Goal: Information Seeking & Learning: Check status

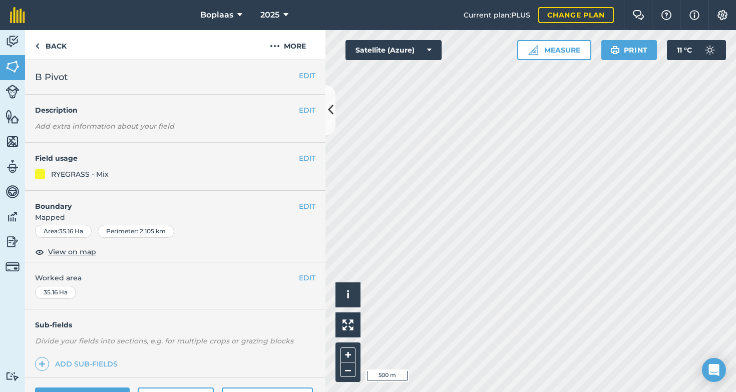
scroll to position [105, 0]
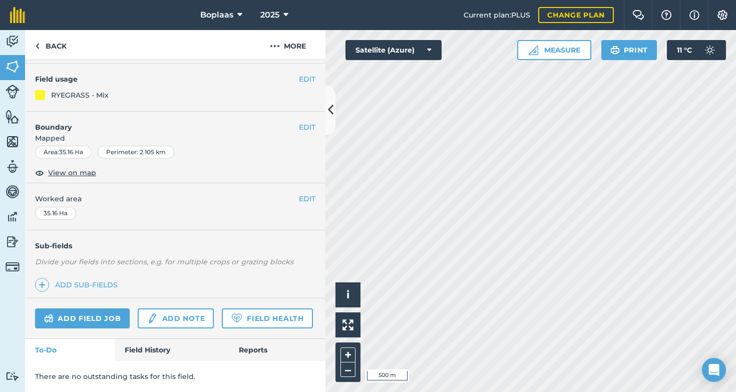
click at [151, 345] on link "Field History" at bounding box center [172, 350] width 114 height 22
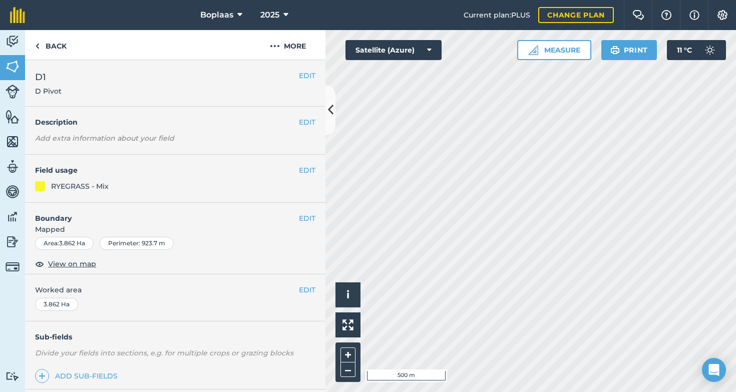
scroll to position [117, 0]
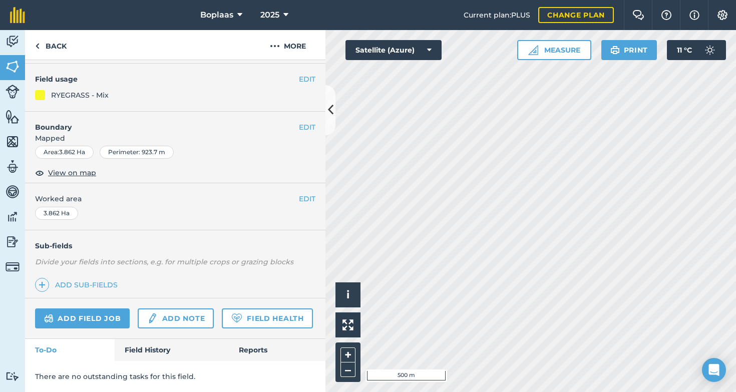
click at [146, 355] on link "Field History" at bounding box center [172, 350] width 114 height 22
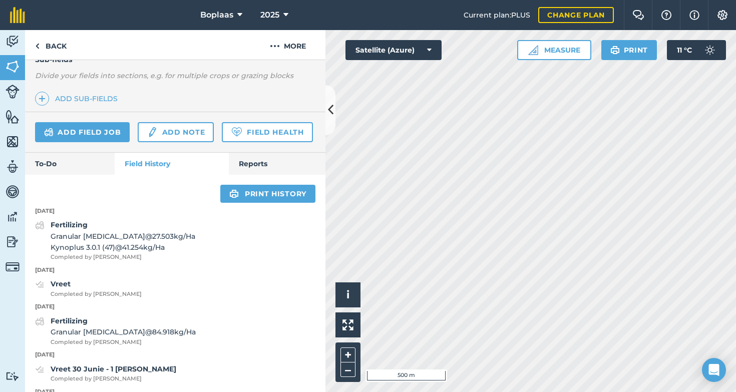
scroll to position [346, 0]
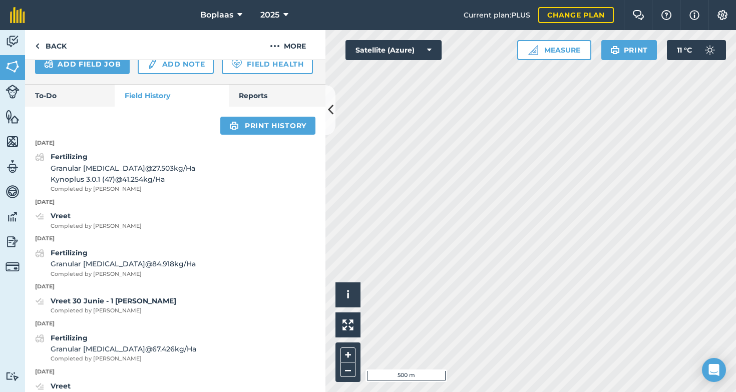
scroll to position [117, 0]
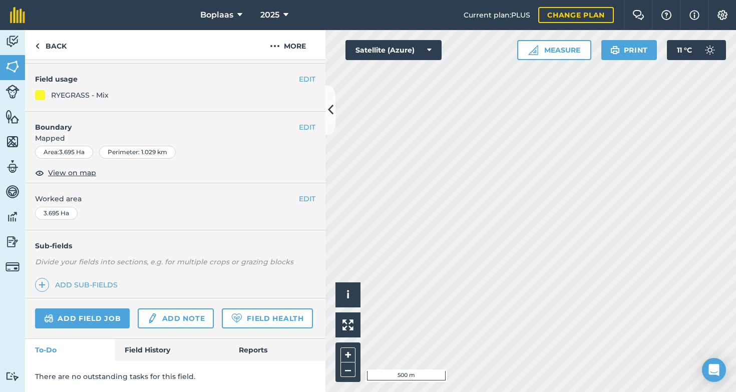
click at [133, 356] on link "Field History" at bounding box center [172, 350] width 114 height 22
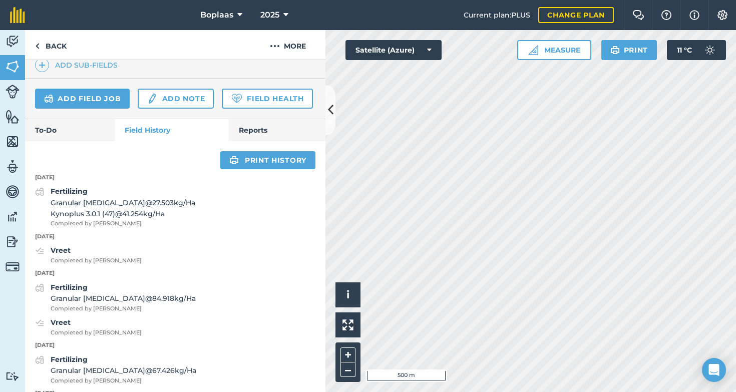
scroll to position [329, 0]
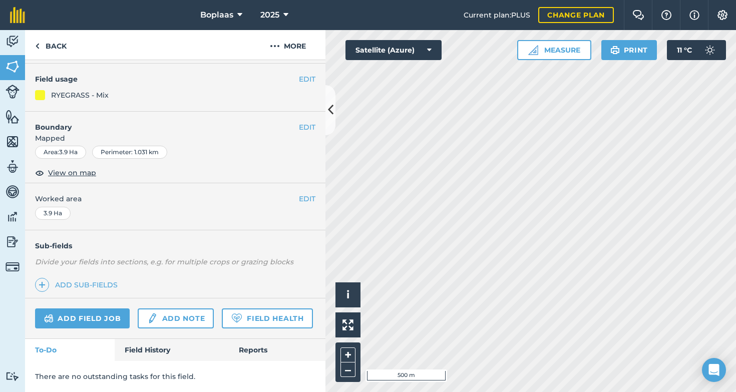
scroll to position [117, 0]
click at [153, 351] on link "Field History" at bounding box center [172, 350] width 114 height 22
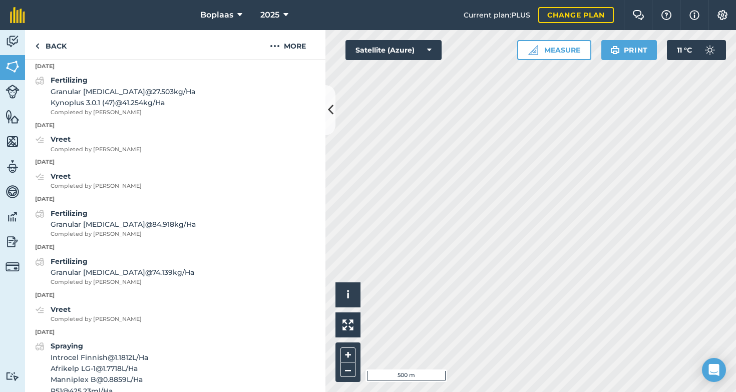
scroll to position [420, 0]
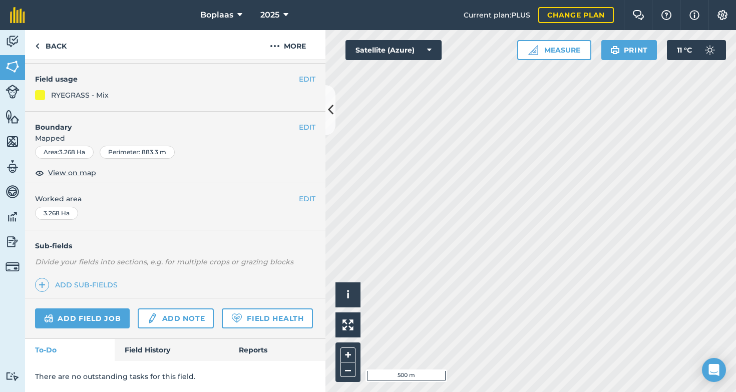
scroll to position [117, 0]
click at [161, 344] on link "Field History" at bounding box center [172, 350] width 114 height 22
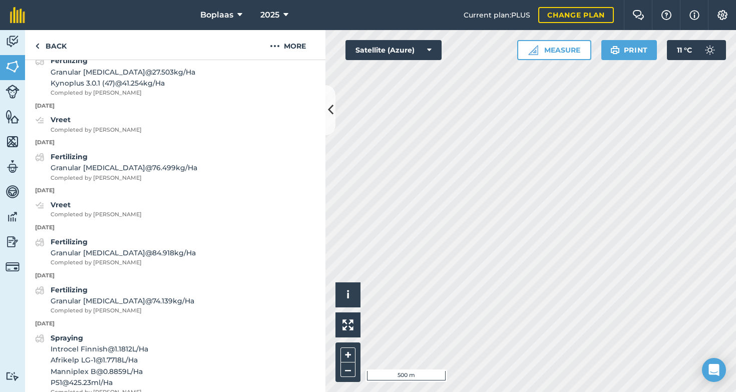
scroll to position [430, 0]
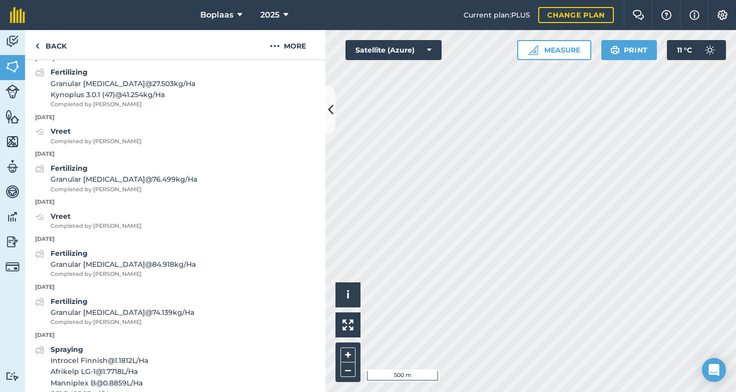
scroll to position [117, 0]
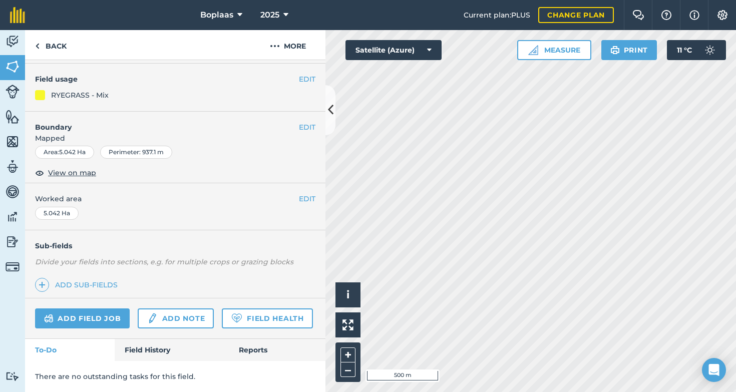
click at [135, 357] on link "Field History" at bounding box center [172, 350] width 114 height 22
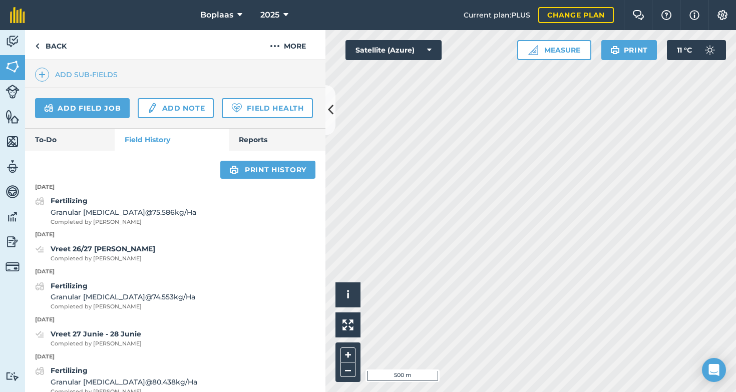
scroll to position [310, 0]
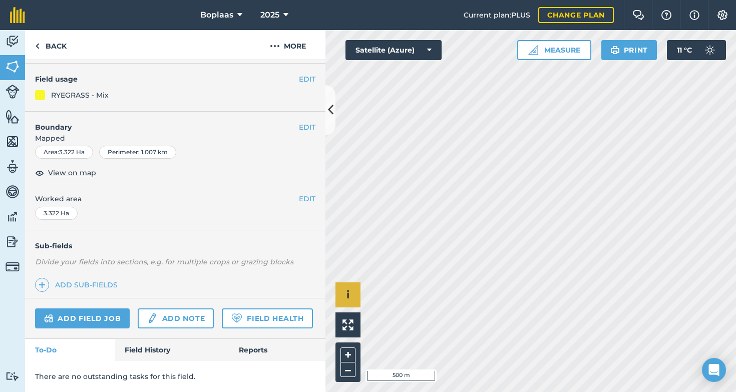
scroll to position [117, 0]
click at [163, 343] on link "Field History" at bounding box center [172, 350] width 114 height 22
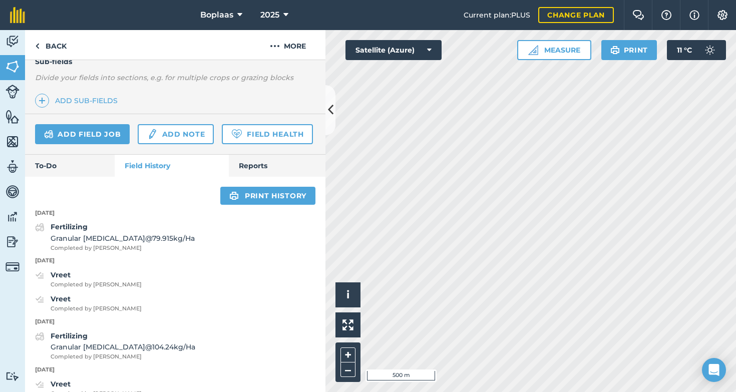
scroll to position [286, 0]
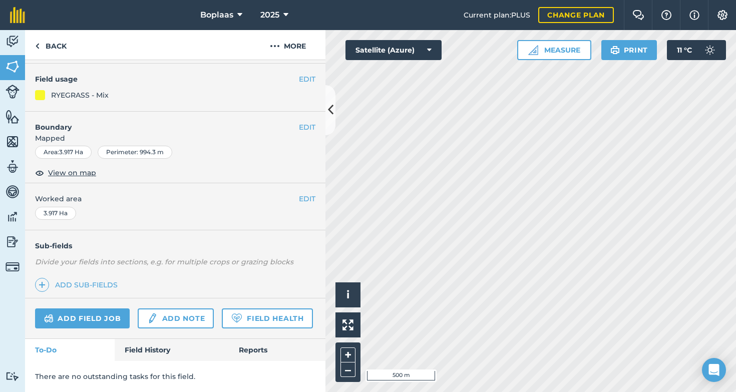
scroll to position [117, 0]
click at [146, 359] on link "Field History" at bounding box center [172, 350] width 114 height 22
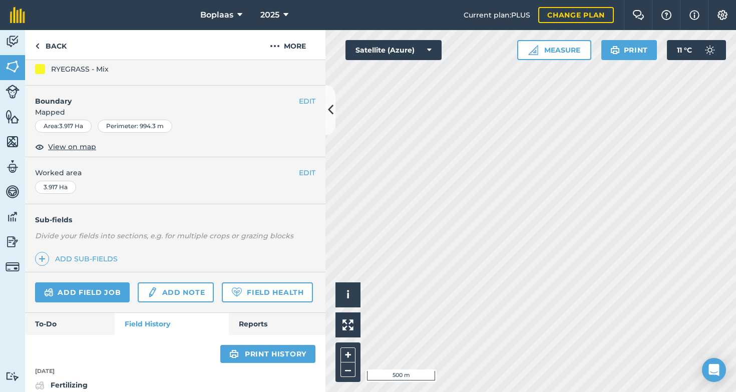
scroll to position [313, 0]
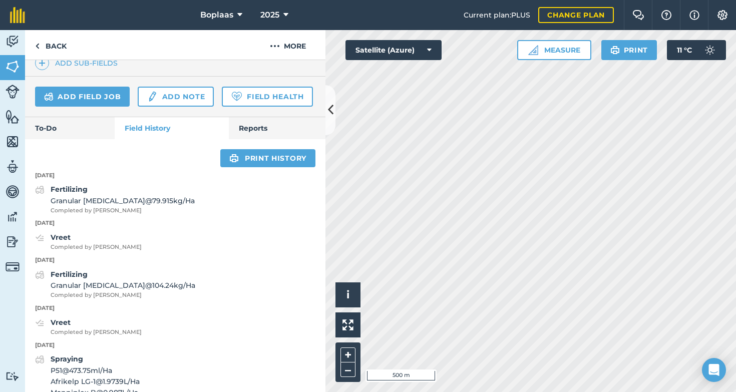
scroll to position [117, 0]
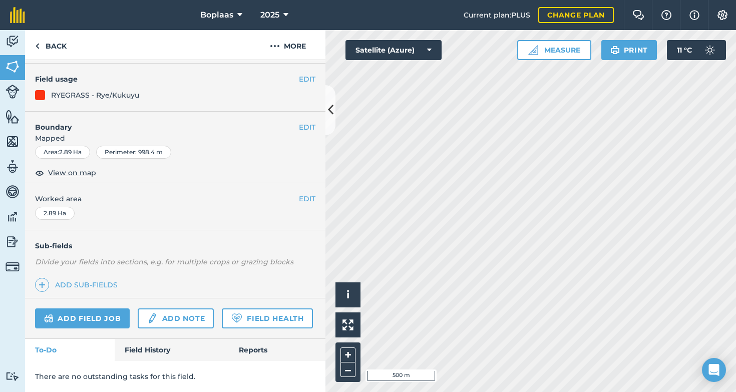
click at [131, 352] on link "Field History" at bounding box center [172, 350] width 114 height 22
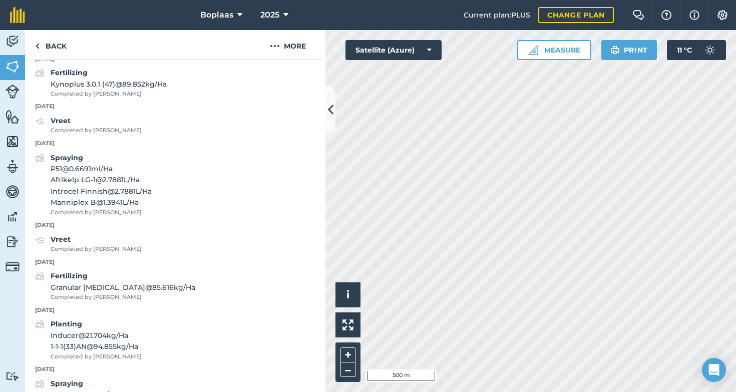
scroll to position [416, 0]
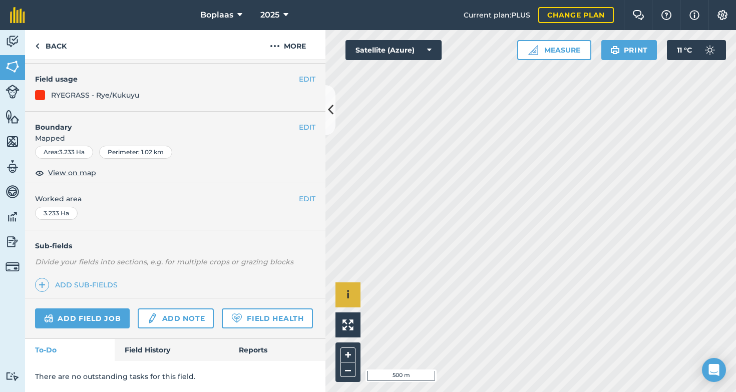
scroll to position [117, 0]
click at [142, 345] on link "Field History" at bounding box center [172, 350] width 114 height 22
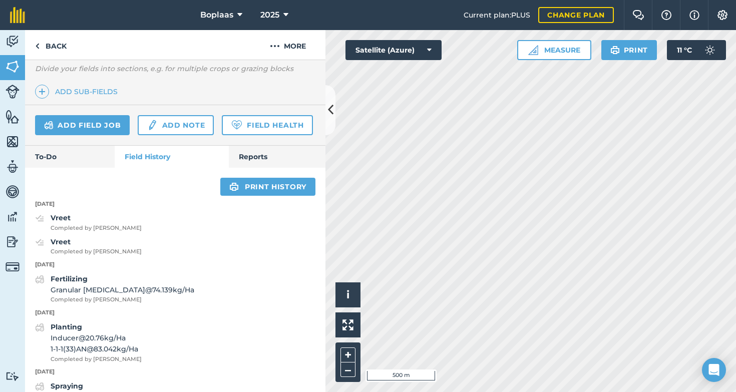
scroll to position [336, 0]
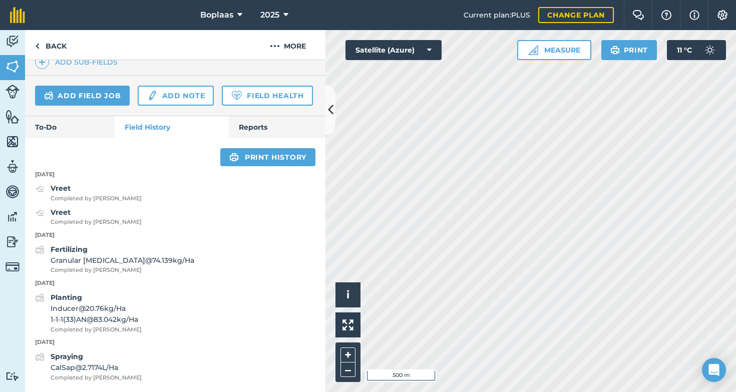
click at [96, 225] on span "Completed by [PERSON_NAME]" at bounding box center [96, 222] width 91 height 9
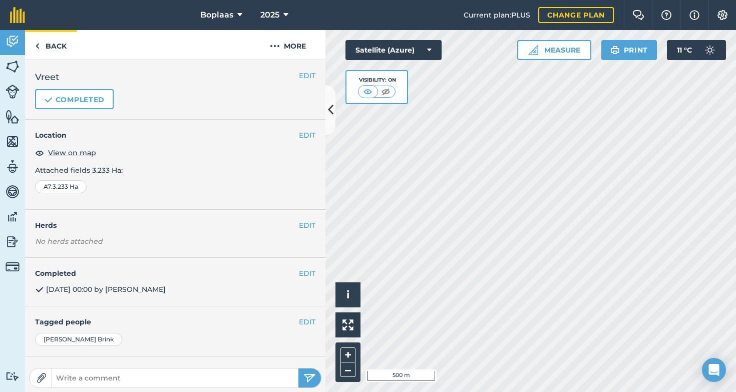
click at [44, 39] on link "Back" at bounding box center [51, 45] width 52 height 30
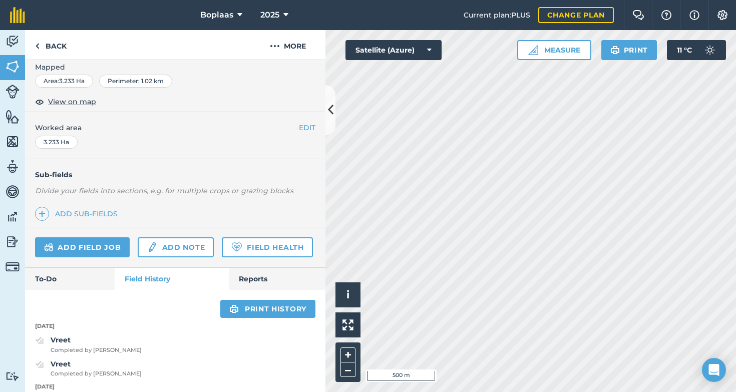
scroll to position [336, 0]
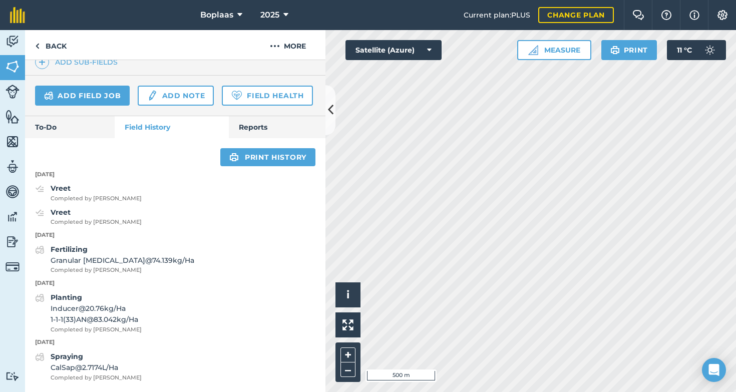
click at [72, 199] on span "Completed by [PERSON_NAME]" at bounding box center [96, 198] width 91 height 9
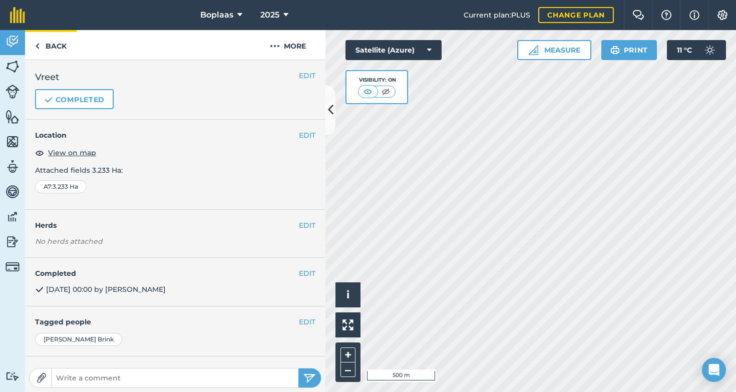
click at [52, 48] on link "Back" at bounding box center [51, 45] width 52 height 30
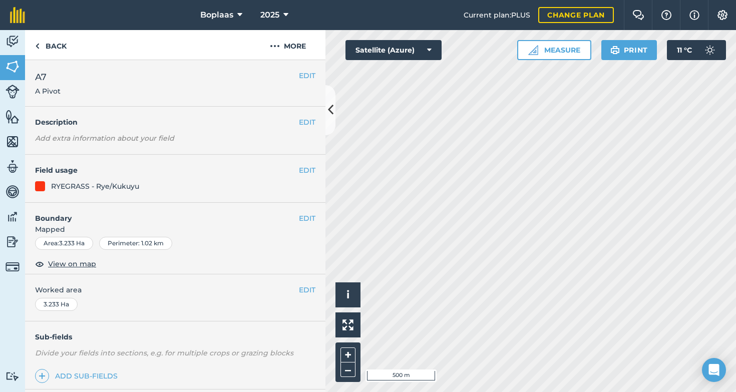
click at [37, 61] on div "EDIT A7 A Pivot" at bounding box center [175, 83] width 300 height 47
click at [45, 41] on link "Back" at bounding box center [51, 45] width 52 height 30
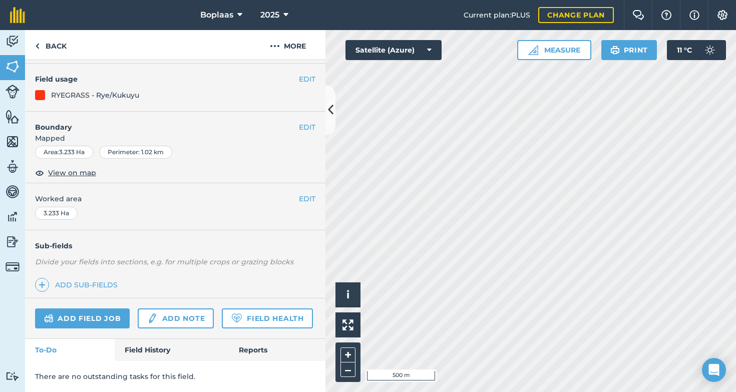
click at [135, 348] on link "Field History" at bounding box center [172, 350] width 114 height 22
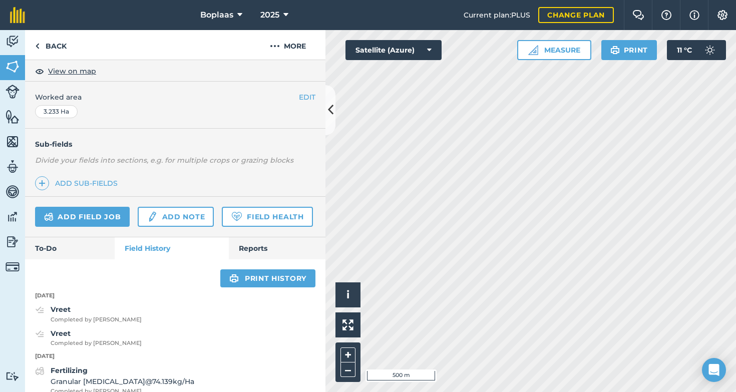
scroll to position [309, 0]
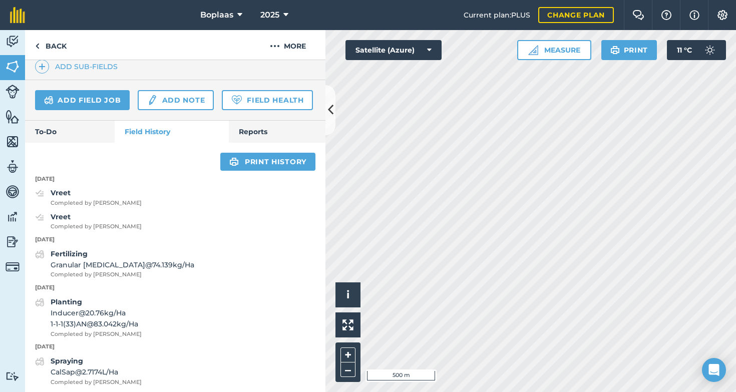
click at [285, 143] on link "Reports" at bounding box center [277, 132] width 97 height 22
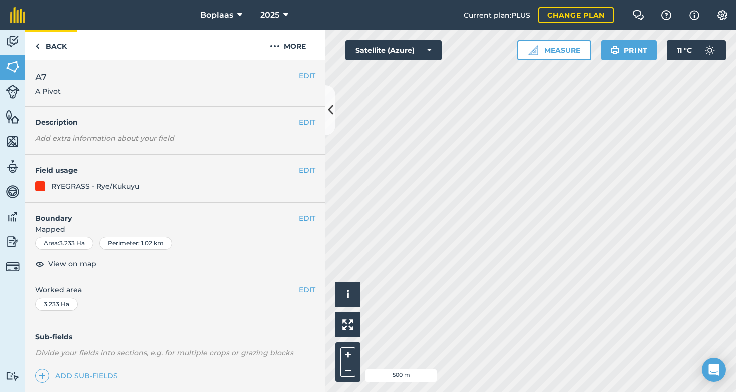
click at [65, 47] on link "Back" at bounding box center [51, 45] width 52 height 30
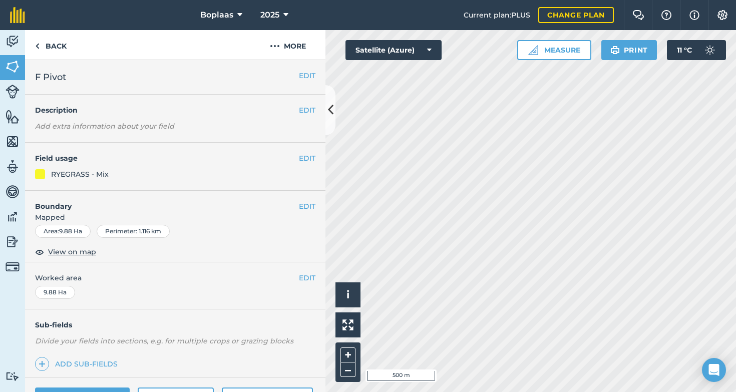
scroll to position [105, 0]
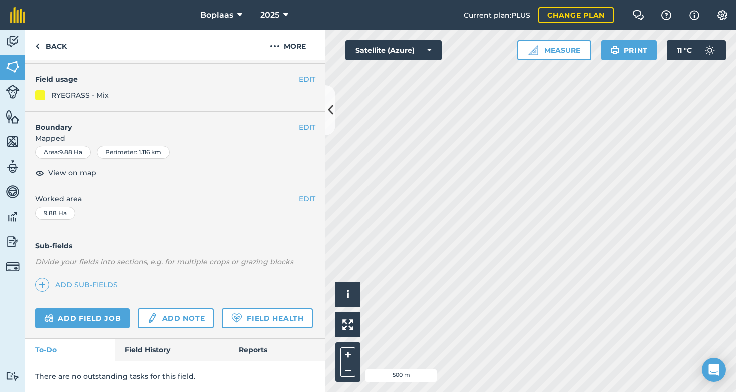
click at [153, 356] on link "Field History" at bounding box center [172, 350] width 114 height 22
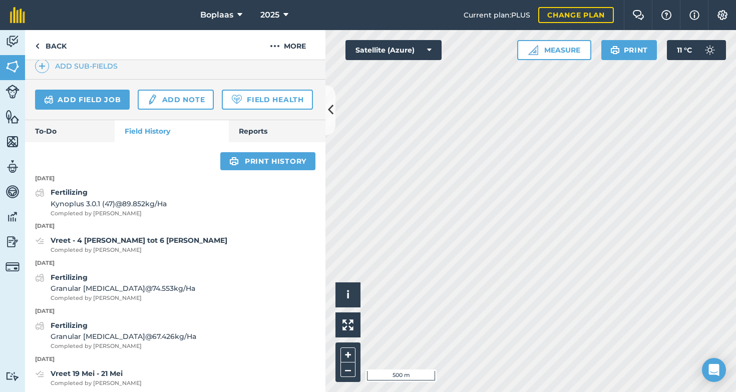
scroll to position [404, 0]
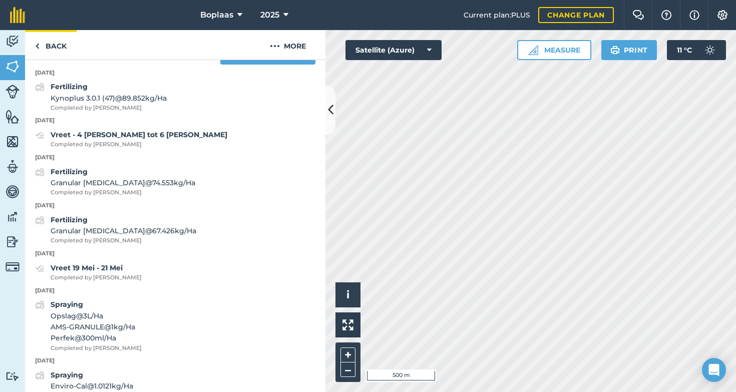
click at [51, 39] on link "Back" at bounding box center [51, 45] width 52 height 30
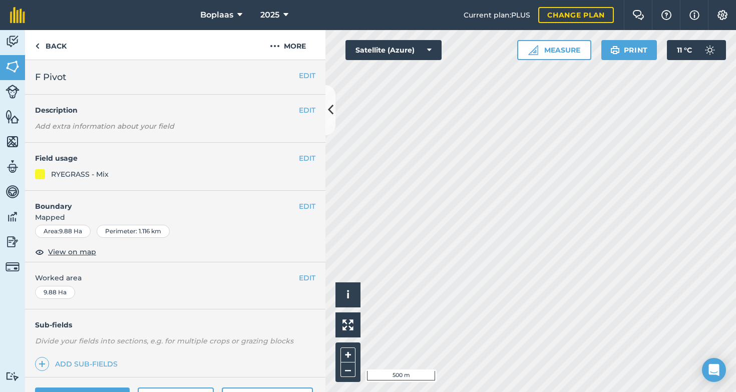
scroll to position [105, 0]
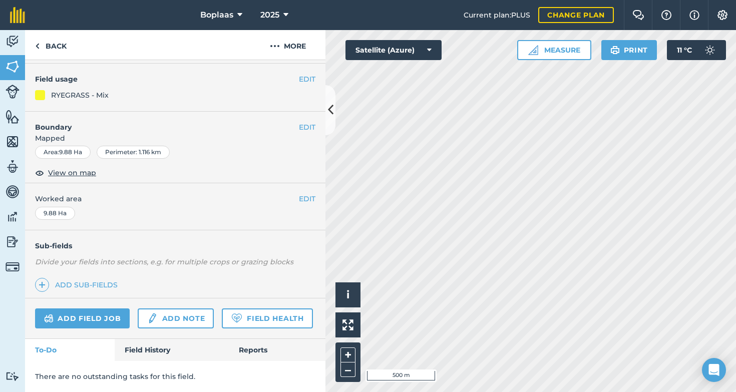
click at [141, 352] on link "Field History" at bounding box center [172, 350] width 114 height 22
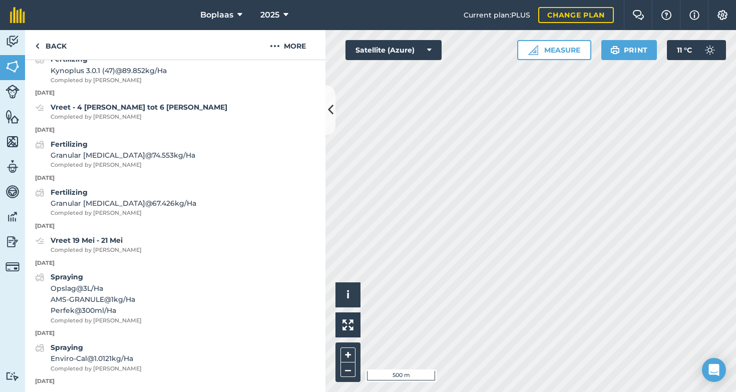
scroll to position [415, 0]
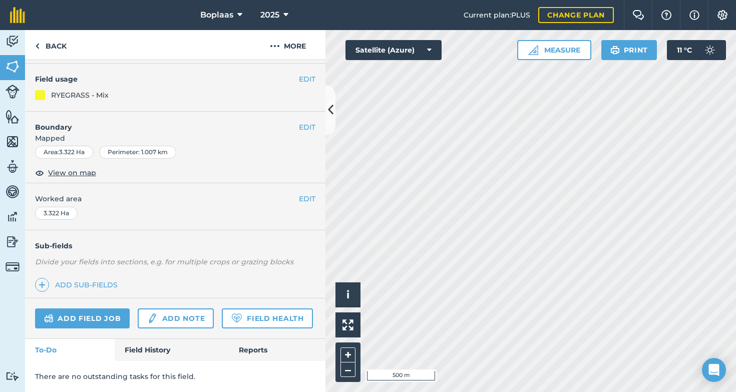
scroll to position [117, 0]
click at [139, 356] on link "Field History" at bounding box center [172, 350] width 114 height 22
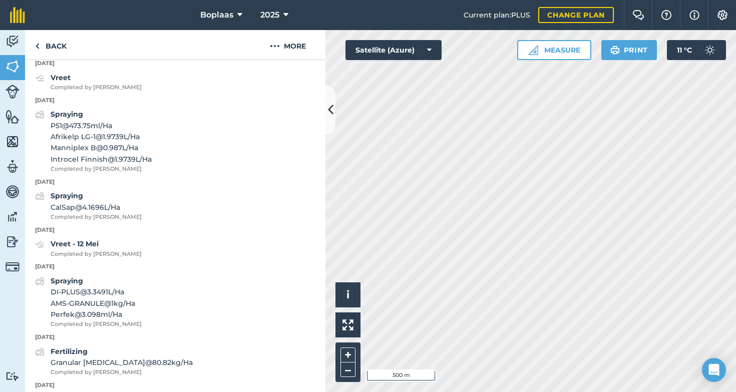
scroll to position [366, 0]
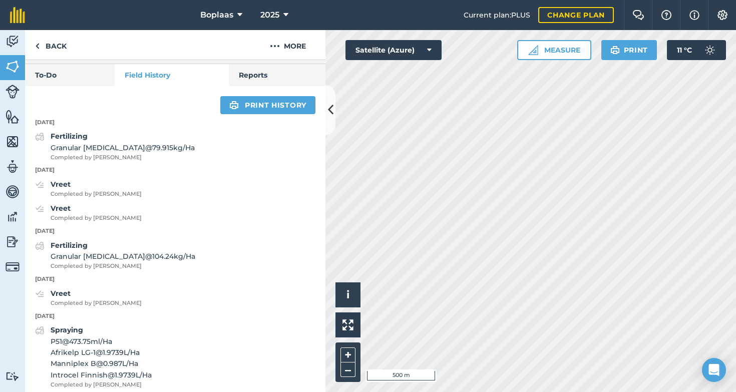
scroll to position [105, 0]
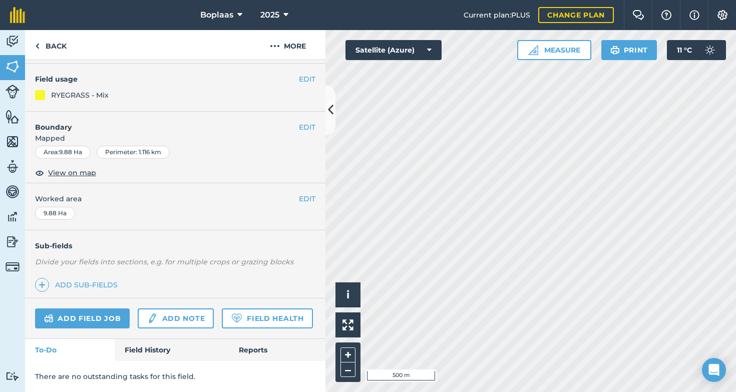
drag, startPoint x: 123, startPoint y: 338, endPoint x: 129, endPoint y: 335, distance: 7.2
click at [122, 337] on div "Add field job Add note Field Health" at bounding box center [175, 318] width 300 height 41
click at [152, 349] on link "Field History" at bounding box center [172, 350] width 114 height 22
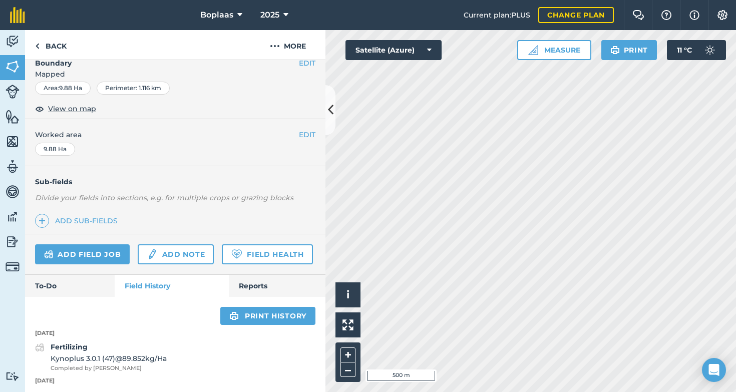
scroll to position [340, 0]
